Goal: Task Accomplishment & Management: Manage account settings

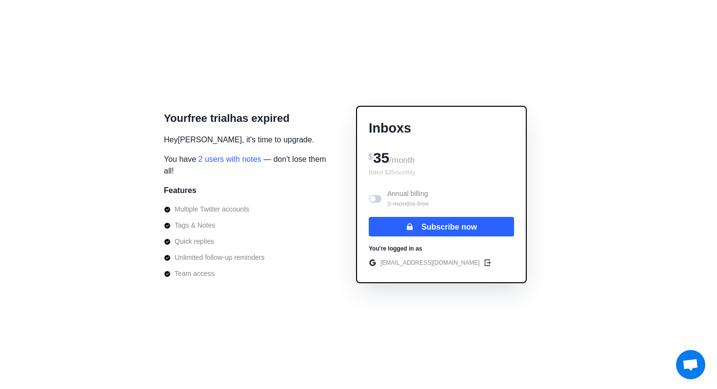
click at [371, 197] on span at bounding box center [373, 199] width 6 height 6
click at [375, 196] on span at bounding box center [375, 199] width 13 height 8
click at [375, 197] on span at bounding box center [375, 199] width 13 height 8
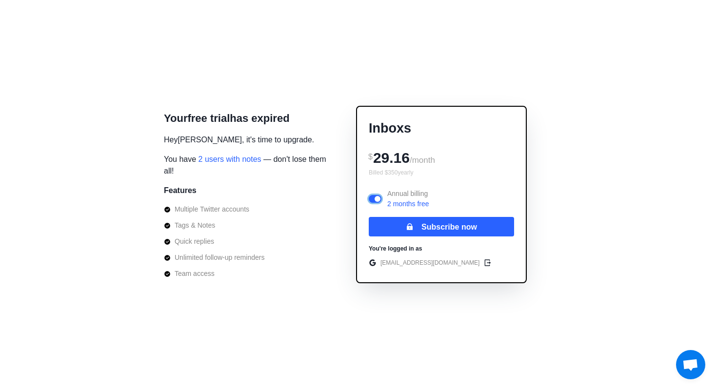
click at [375, 197] on span at bounding box center [375, 199] width 13 height 8
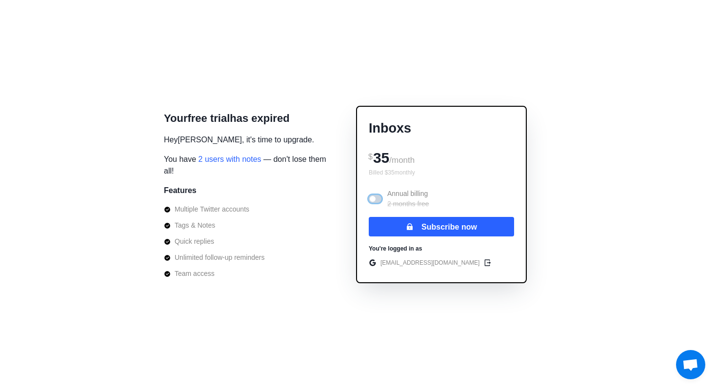
click at [375, 197] on span at bounding box center [375, 199] width 13 height 8
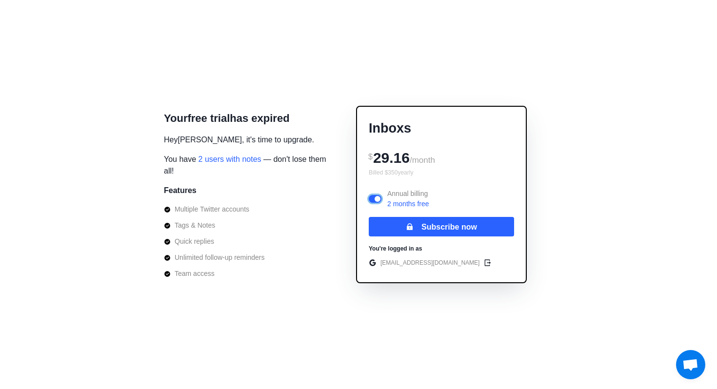
click at [375, 196] on span at bounding box center [375, 199] width 13 height 8
